Goal: Information Seeking & Learning: Learn about a topic

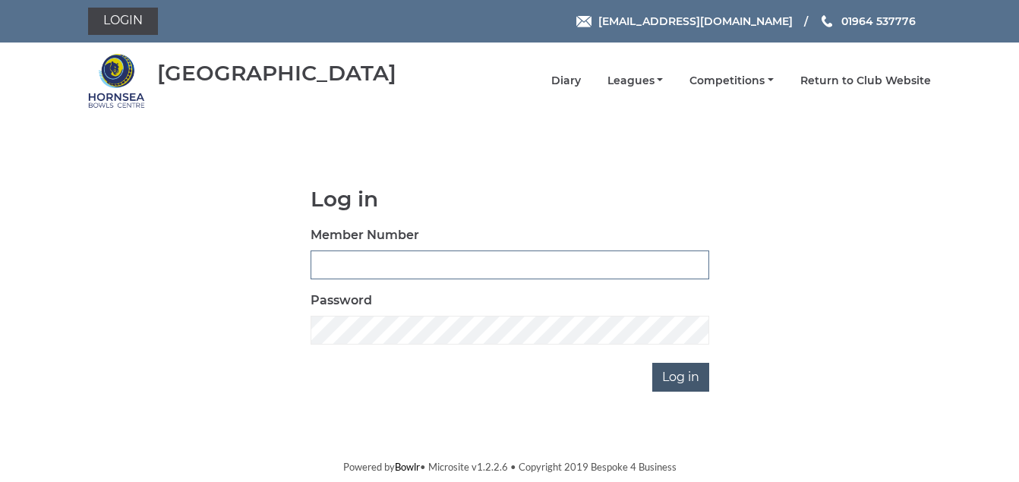
type input "1088"
click at [688, 376] on input "Log in" at bounding box center [680, 377] width 57 height 29
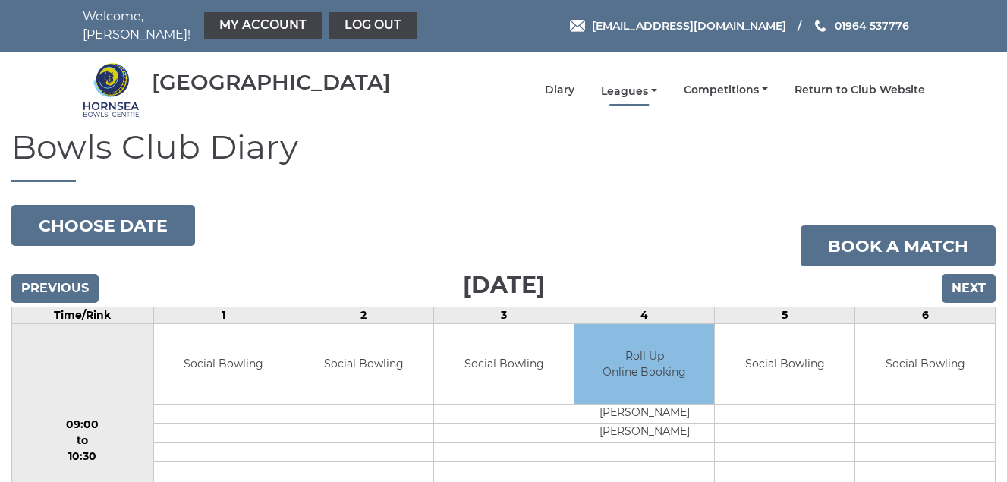
click at [631, 87] on link "Leagues" at bounding box center [629, 91] width 56 height 14
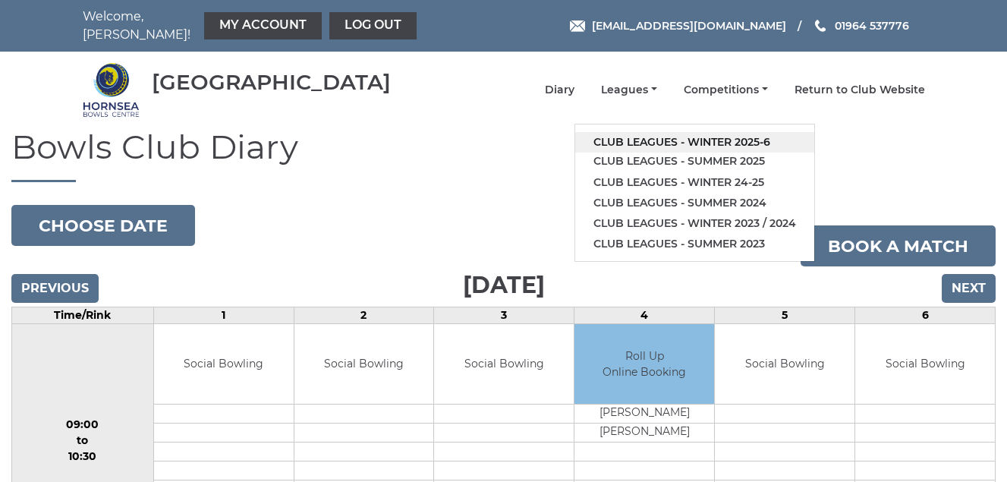
click at [664, 137] on link "Club leagues - Winter 2025-6" at bounding box center [694, 142] width 239 height 20
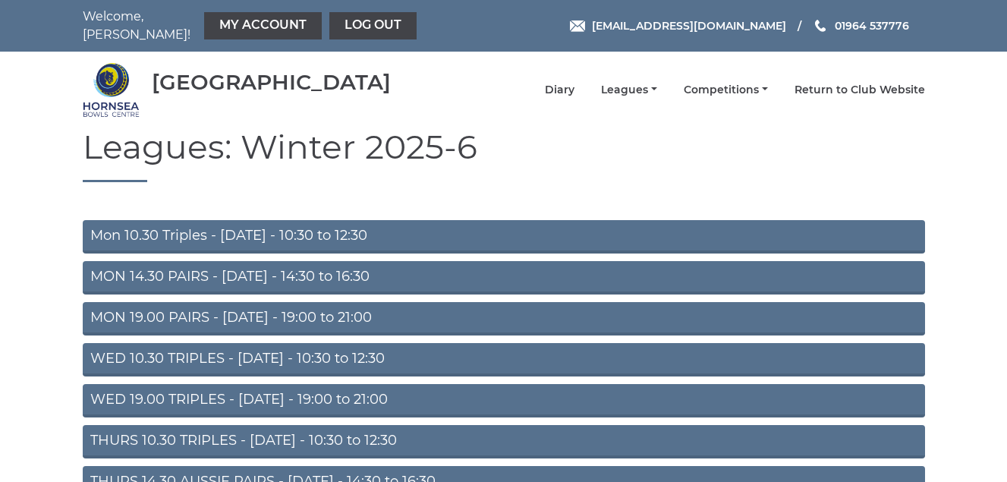
scroll to position [152, 0]
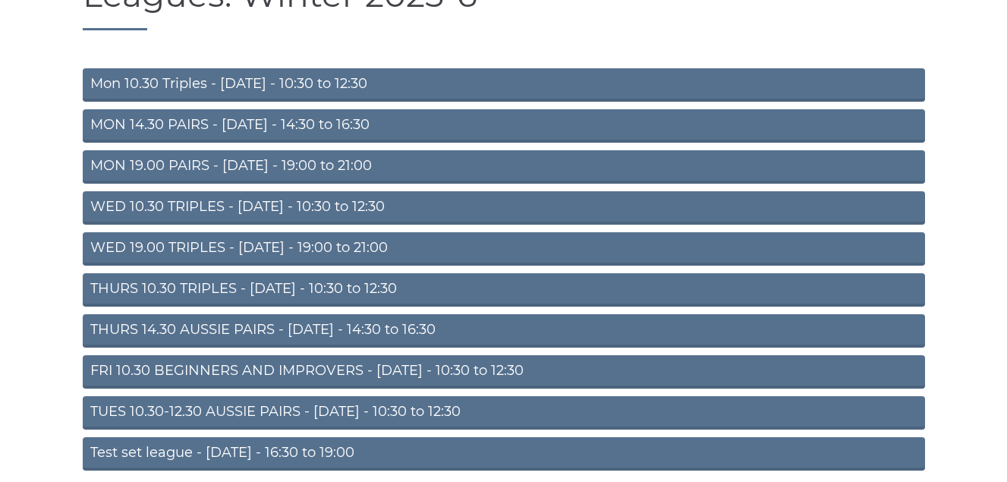
click at [338, 369] on link "FRI 10.30 BEGINNERS AND IMPROVERS - Friday - 10:30 to 12:30" at bounding box center [504, 371] width 842 height 33
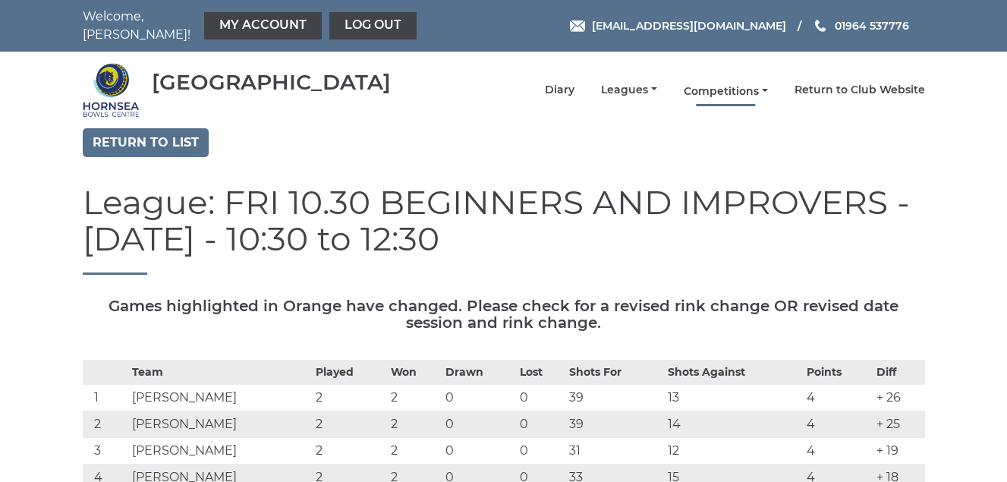
click at [722, 86] on link "Competitions" at bounding box center [726, 91] width 84 height 14
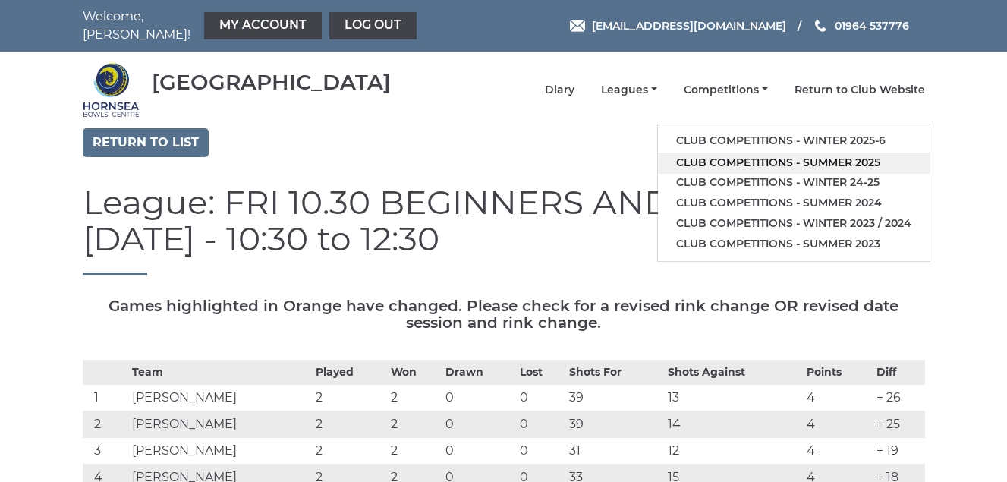
click at [733, 159] on link "Club competitions - Summer 2025" at bounding box center [794, 163] width 272 height 20
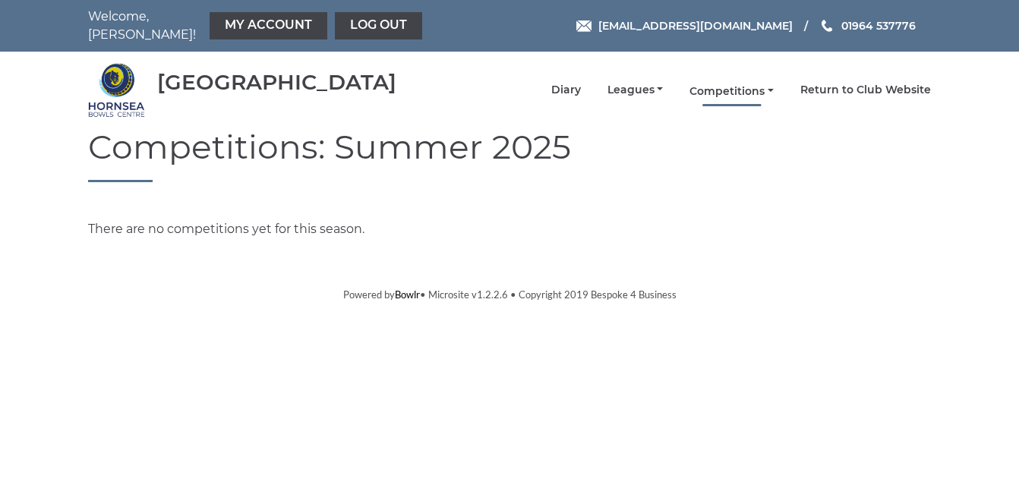
click at [740, 90] on link "Competitions" at bounding box center [731, 91] width 84 height 14
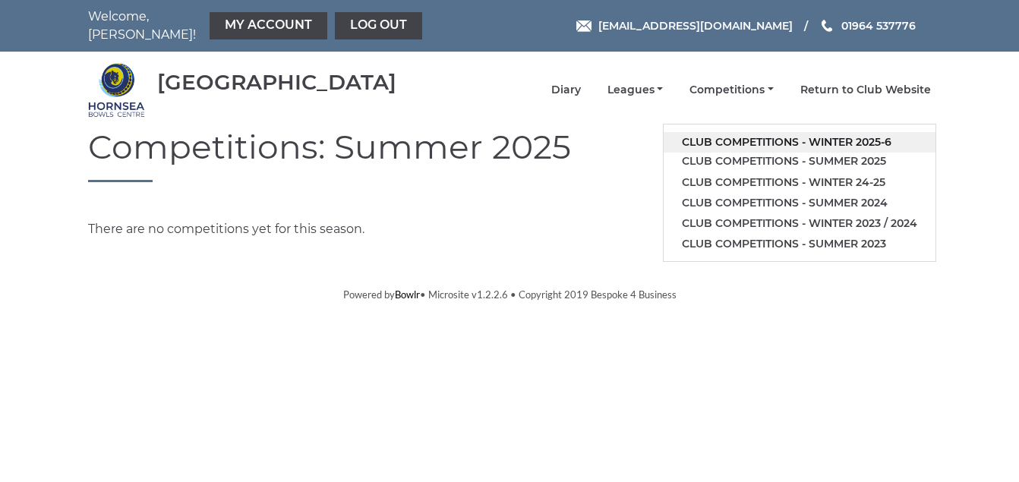
click at [739, 137] on link "Club competitions - Winter 2025-6" at bounding box center [799, 142] width 272 height 20
